Goal: Task Accomplishment & Management: Complete application form

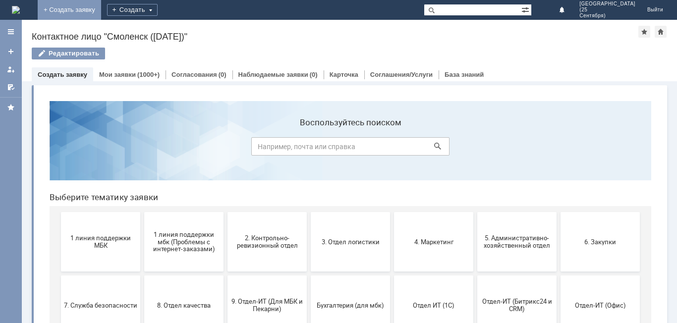
click at [101, 10] on link "+ Создать заявку" at bounding box center [69, 10] width 63 height 20
click at [158, 12] on div "Создать" at bounding box center [132, 10] width 51 height 12
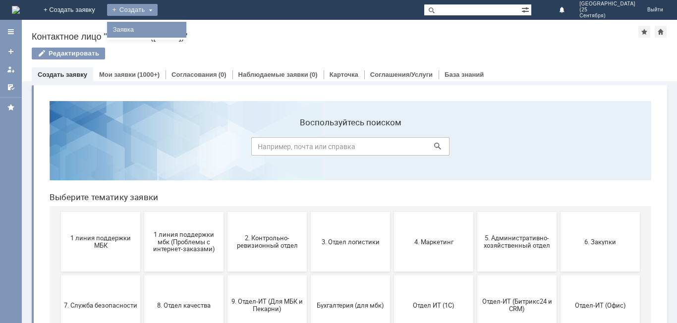
click at [184, 34] on link "Заявка" at bounding box center [146, 30] width 75 height 12
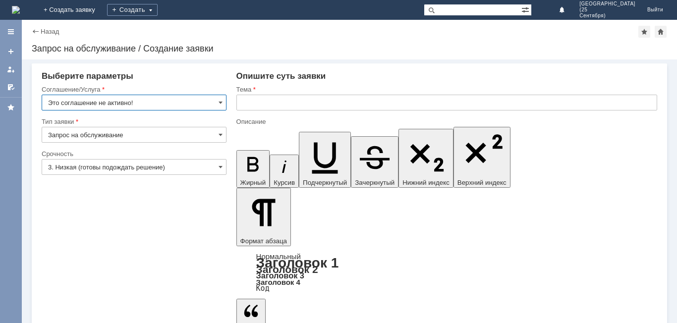
click at [181, 101] on input "Это соглашение не активно!" at bounding box center [134, 103] width 185 height 16
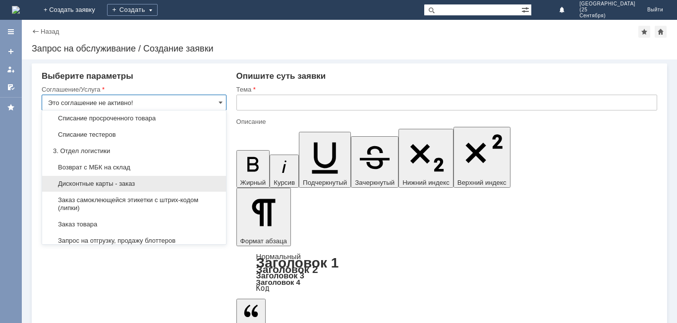
scroll to position [248, 0]
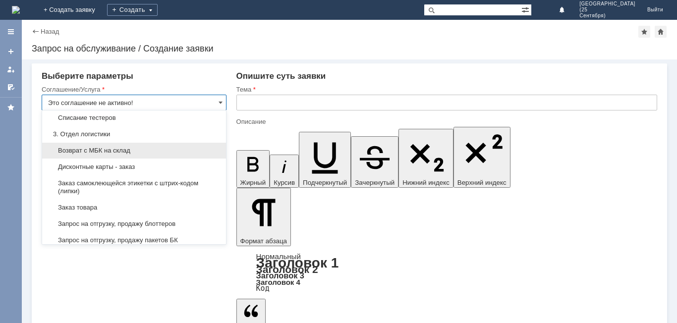
click at [160, 159] on div "Возврат с МБК на склад" at bounding box center [134, 151] width 184 height 16
click at [160, 163] on input "3. Низкая (готовы подождать решение)" at bounding box center [134, 167] width 185 height 16
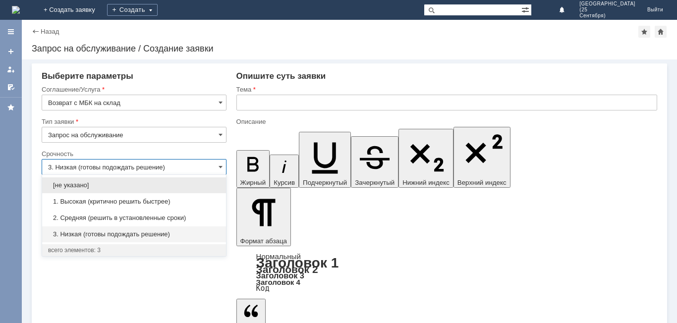
type input "Возврат с МБК на склад"
click at [267, 107] on input "text" at bounding box center [447, 103] width 421 height 16
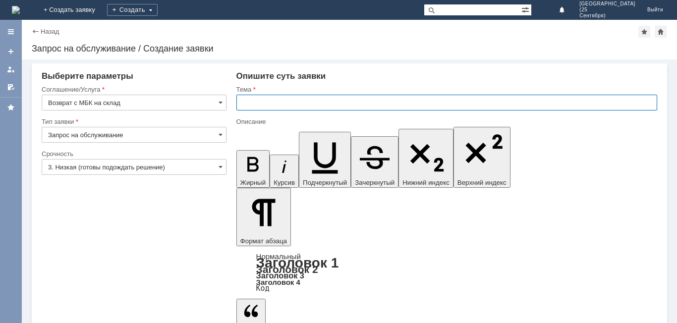
type input "3. Низкая (готовы подождать решение)"
type input "Разбитые тени вернуть на склад"
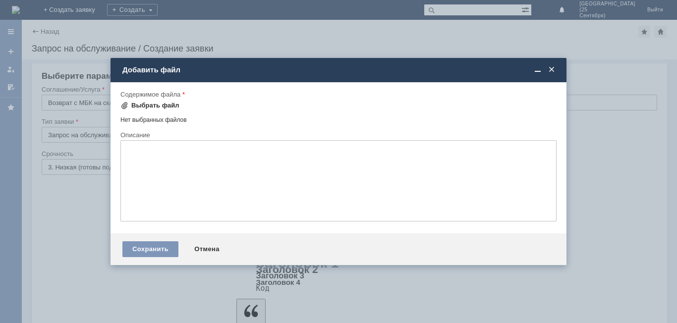
click at [142, 110] on div "Выбрать файл" at bounding box center [150, 106] width 59 height 12
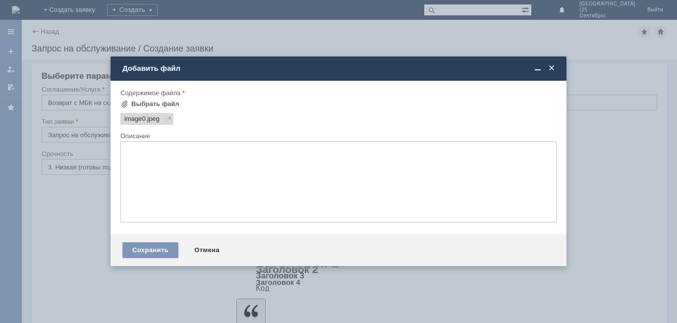
scroll to position [0, 0]
click at [136, 122] on span "image0" at bounding box center [134, 119] width 21 height 8
click at [137, 249] on div "Сохранить" at bounding box center [150, 250] width 56 height 16
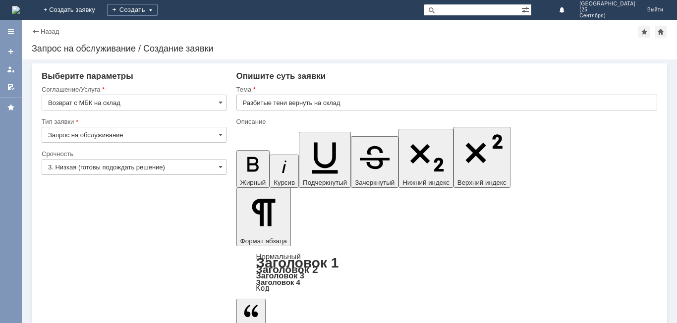
click at [212, 165] on input "3. Низкая (готовы подождать решение)" at bounding box center [134, 167] width 185 height 16
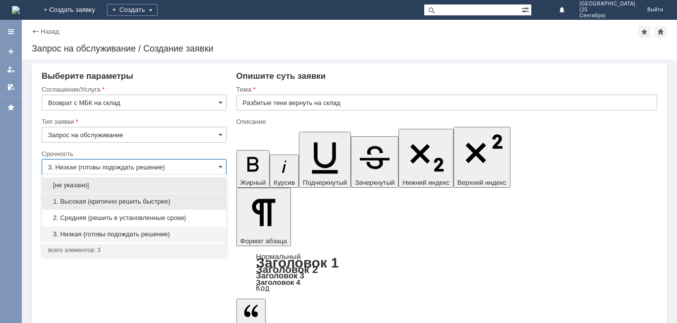
click at [210, 197] on div "1. Высокая (критично решить быстрее)" at bounding box center [134, 202] width 184 height 16
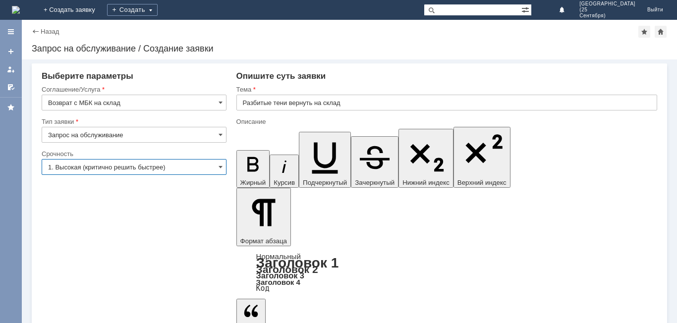
type input "1. Высокая (критично решить быстрее)"
